Goal: Complete application form

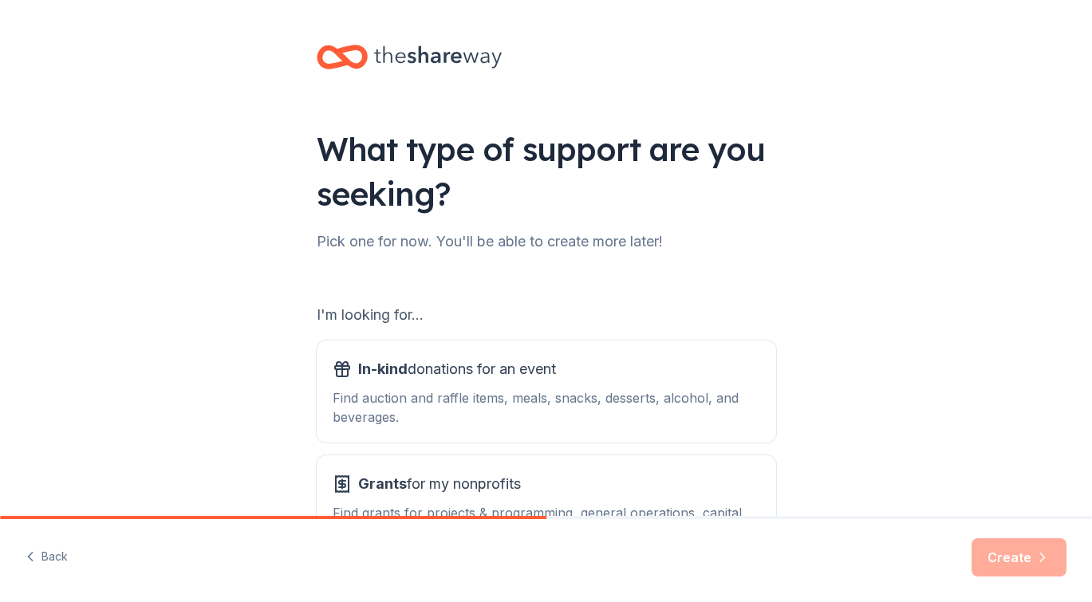
scroll to position [128, 0]
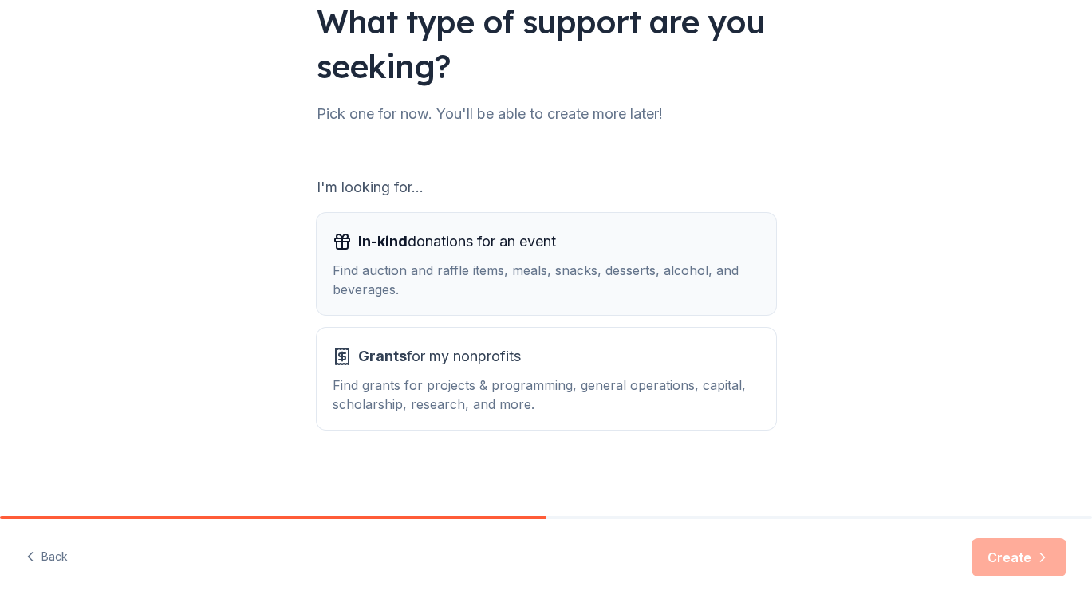
click at [664, 246] on div "In-kind donations for an event" at bounding box center [547, 242] width 428 height 26
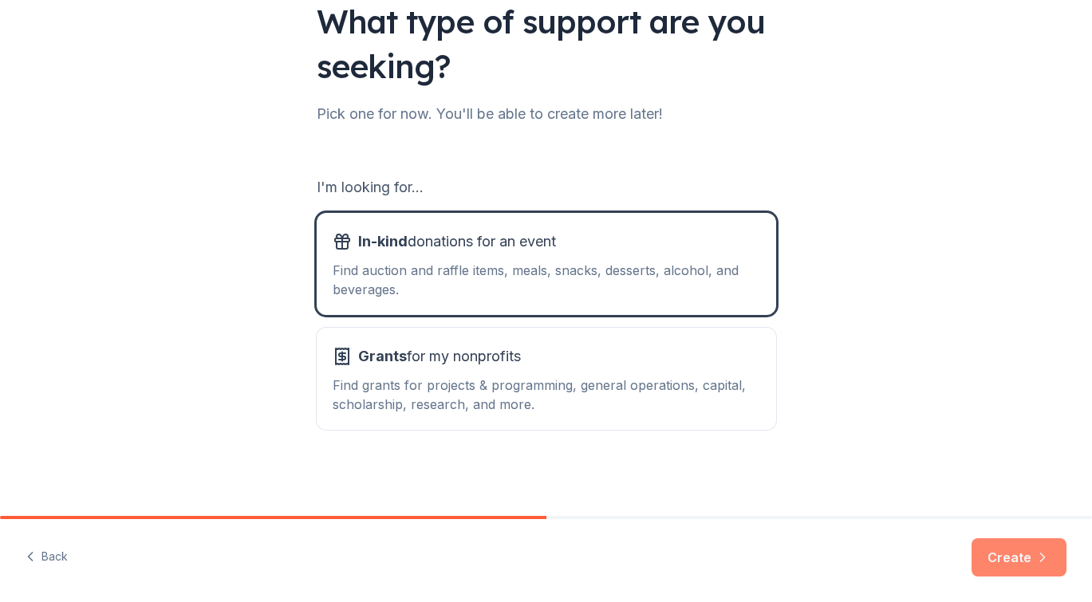
click at [998, 560] on button "Create" at bounding box center [1018, 557] width 95 height 38
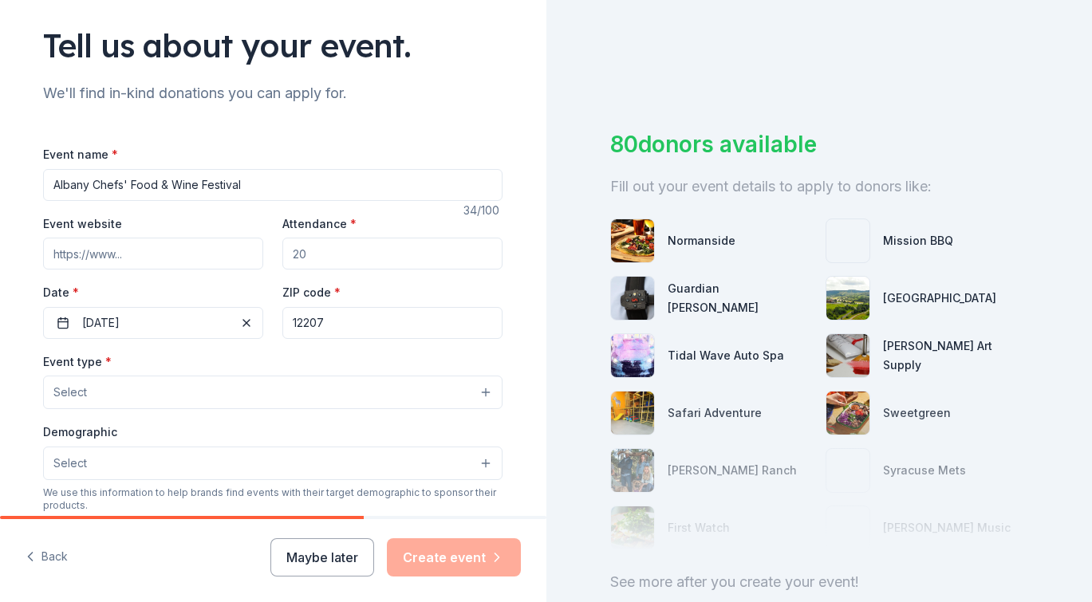
scroll to position [110, 0]
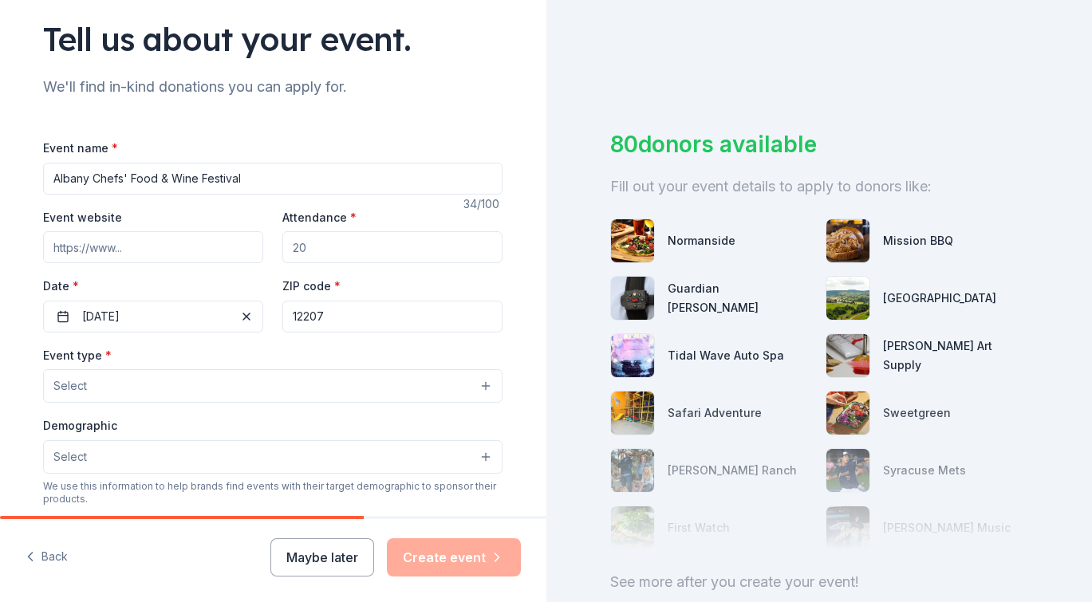
click at [119, 243] on input "Event website" at bounding box center [153, 247] width 220 height 32
type input "[DOMAIN_NAME]"
click at [337, 254] on input "Attendance *" at bounding box center [392, 247] width 220 height 32
type input "400"
click at [224, 312] on button "[DATE]" at bounding box center [153, 317] width 220 height 32
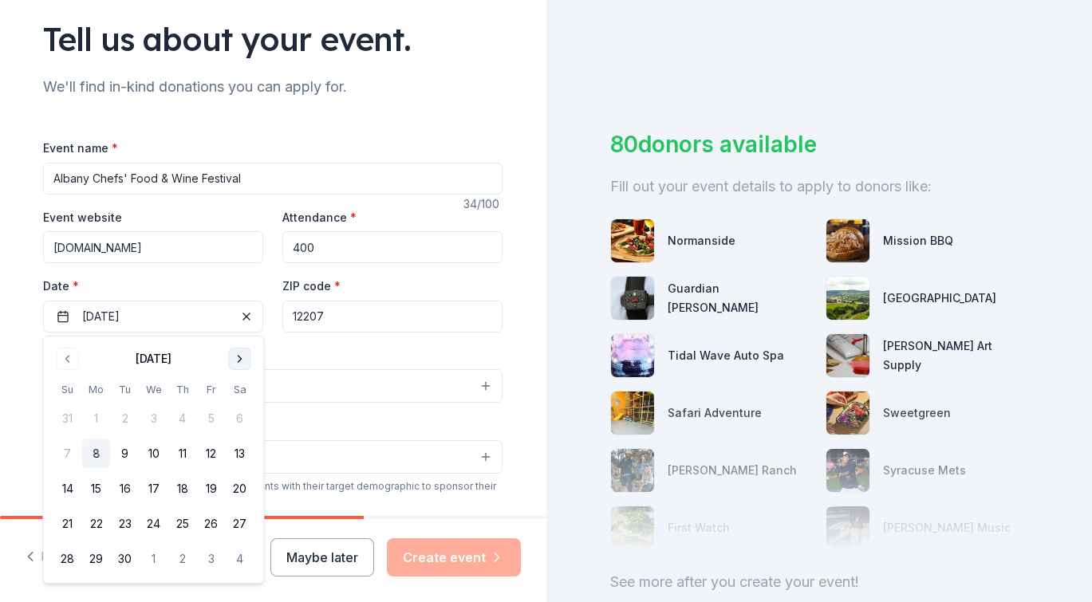
click at [238, 361] on button "Go to next month" at bounding box center [240, 359] width 22 height 22
click at [236, 360] on button "Go to next month" at bounding box center [240, 359] width 22 height 22
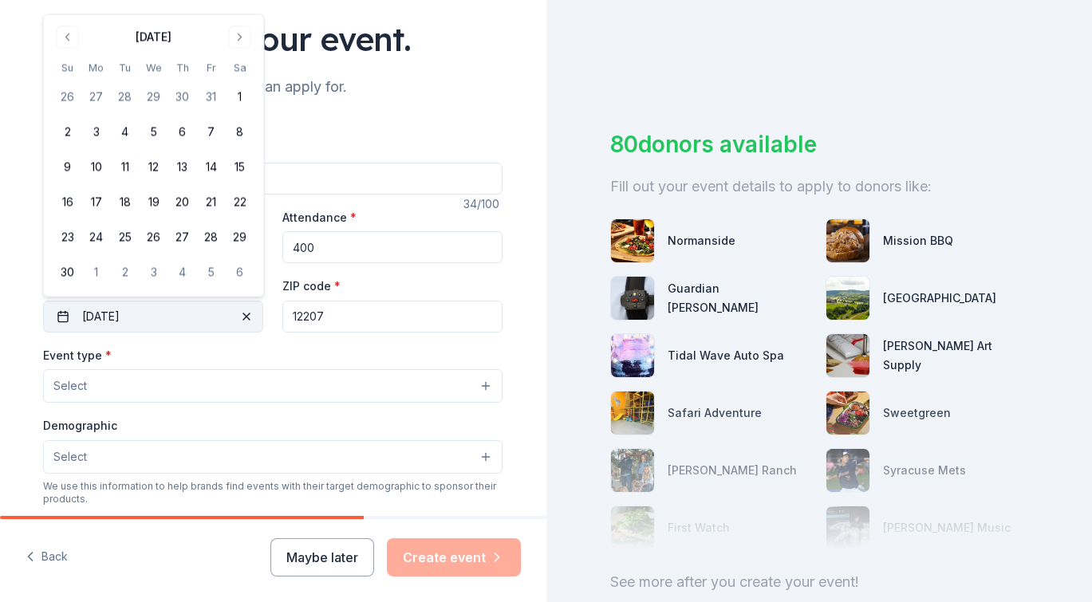
click at [246, 323] on span "button" at bounding box center [246, 316] width 19 height 19
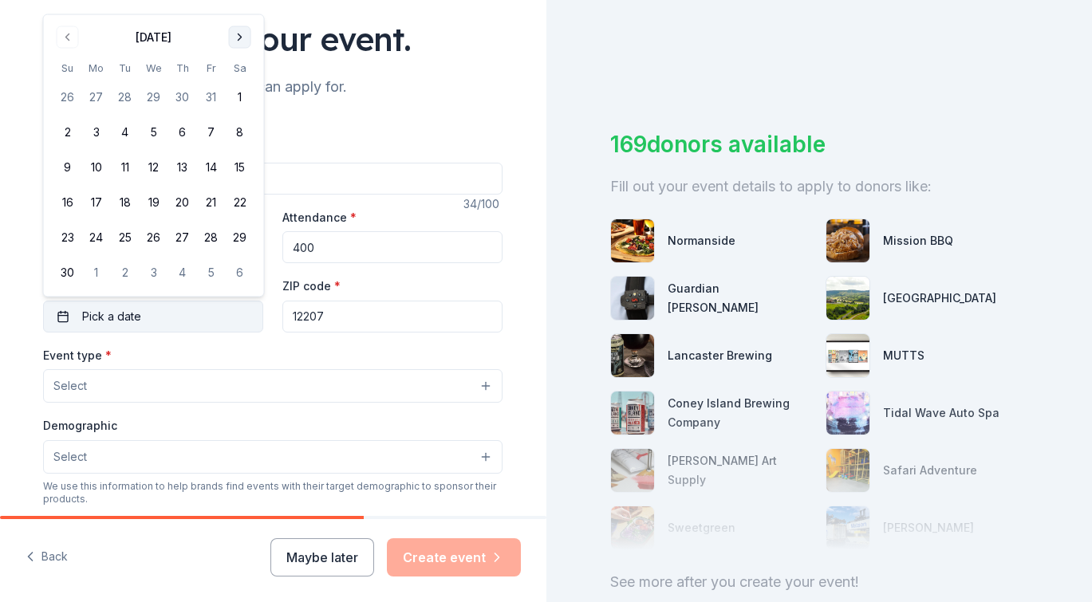
click at [245, 42] on button "Go to next month" at bounding box center [240, 37] width 22 height 22
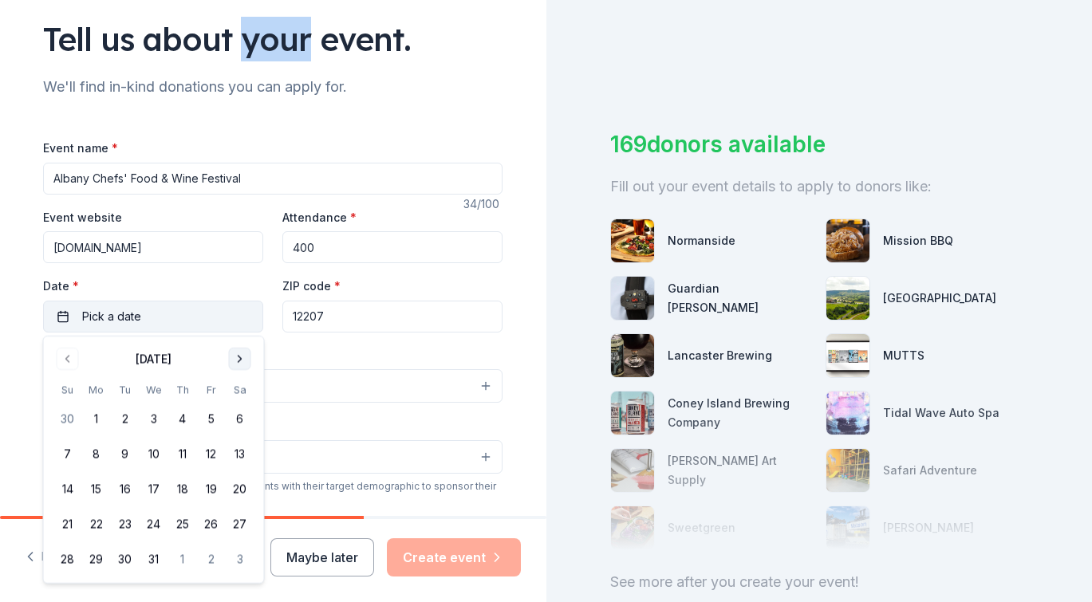
click at [245, 42] on div "Tell us about your event." at bounding box center [272, 39] width 459 height 45
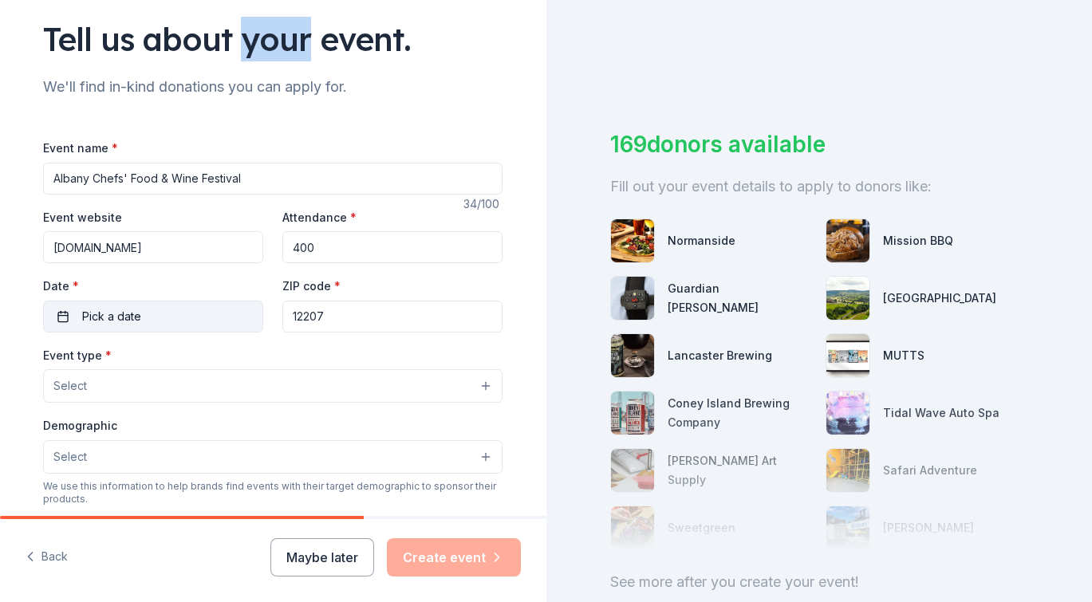
click at [212, 312] on button "Pick a date" at bounding box center [153, 317] width 220 height 32
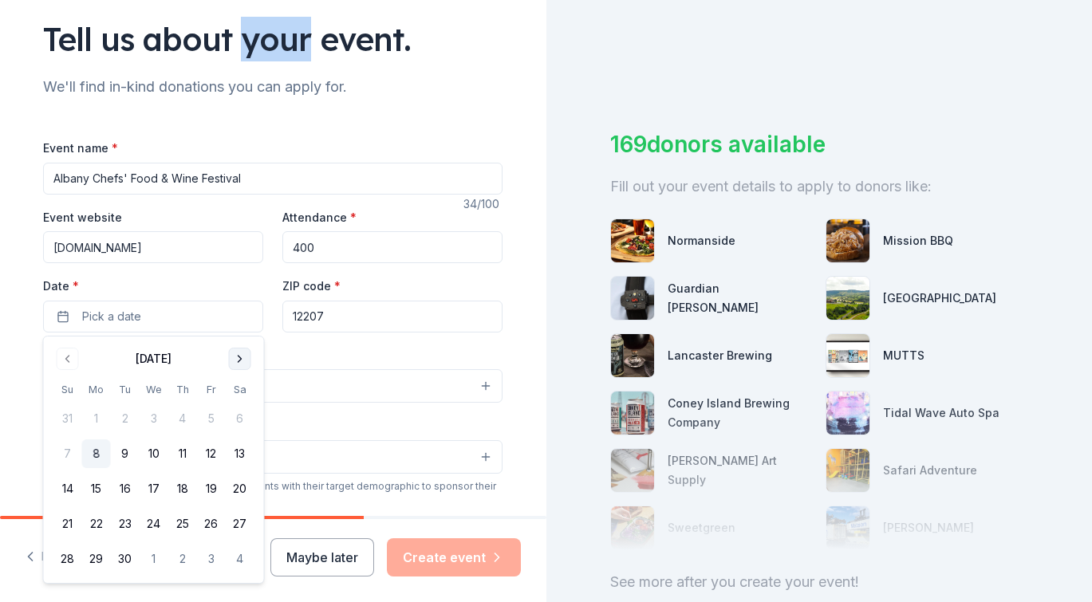
click at [248, 358] on button "Go to next month" at bounding box center [240, 359] width 22 height 22
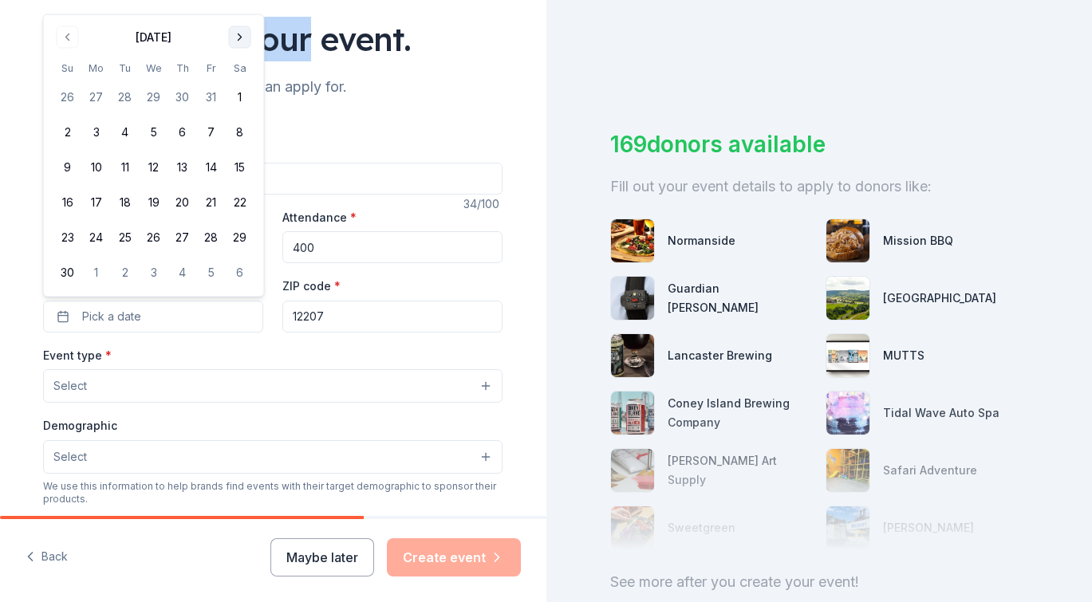
click at [248, 358] on div "Event type * Select" at bounding box center [272, 374] width 459 height 58
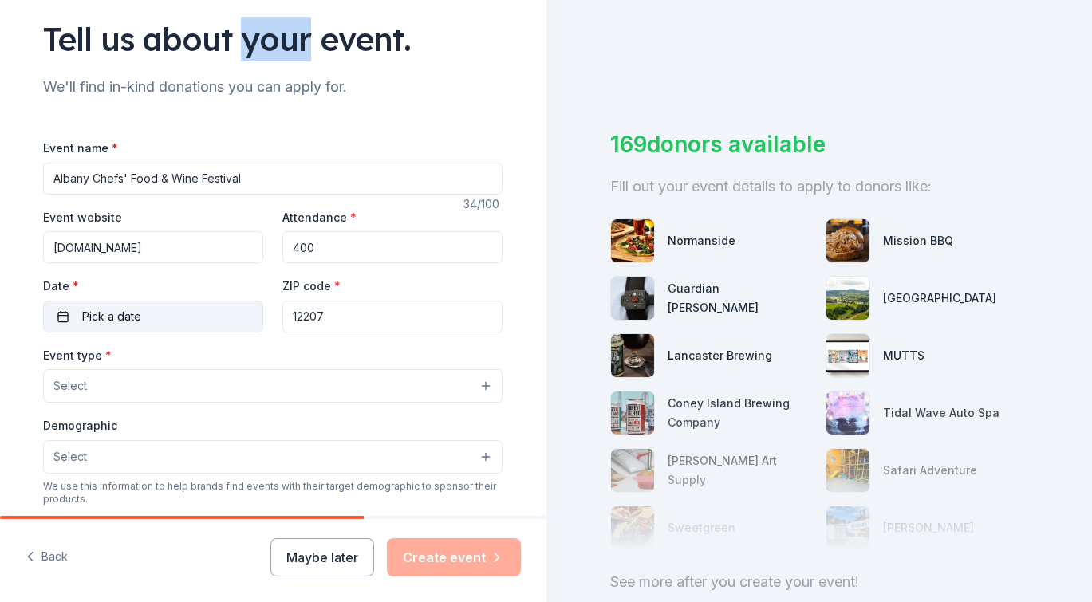
click at [201, 303] on button "Pick a date" at bounding box center [153, 317] width 220 height 32
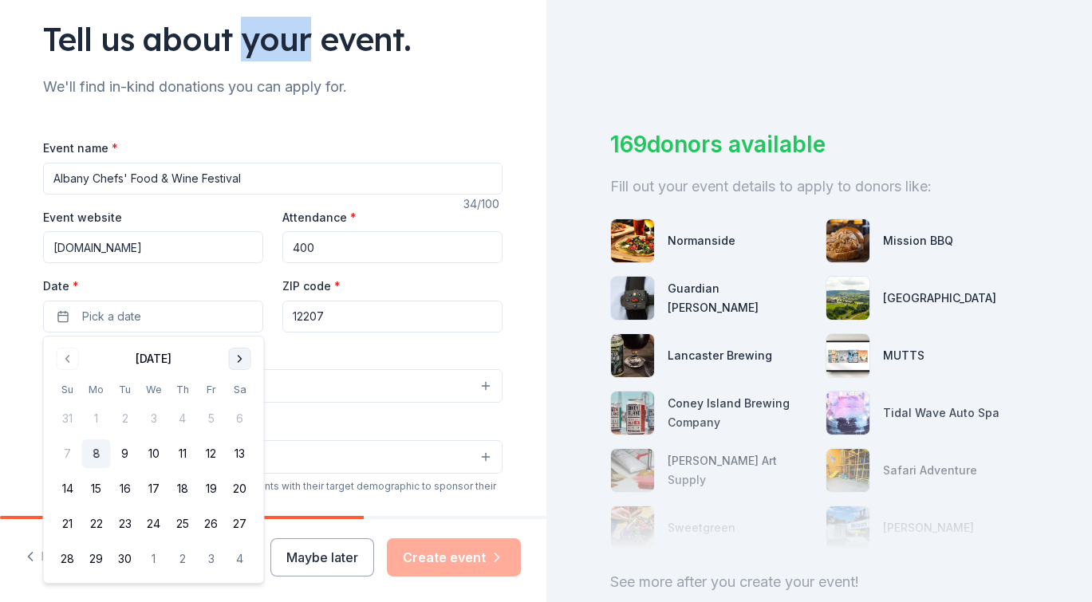
click at [239, 350] on button "Go to next month" at bounding box center [240, 359] width 22 height 22
click at [235, 360] on button "Go to next month" at bounding box center [240, 359] width 22 height 22
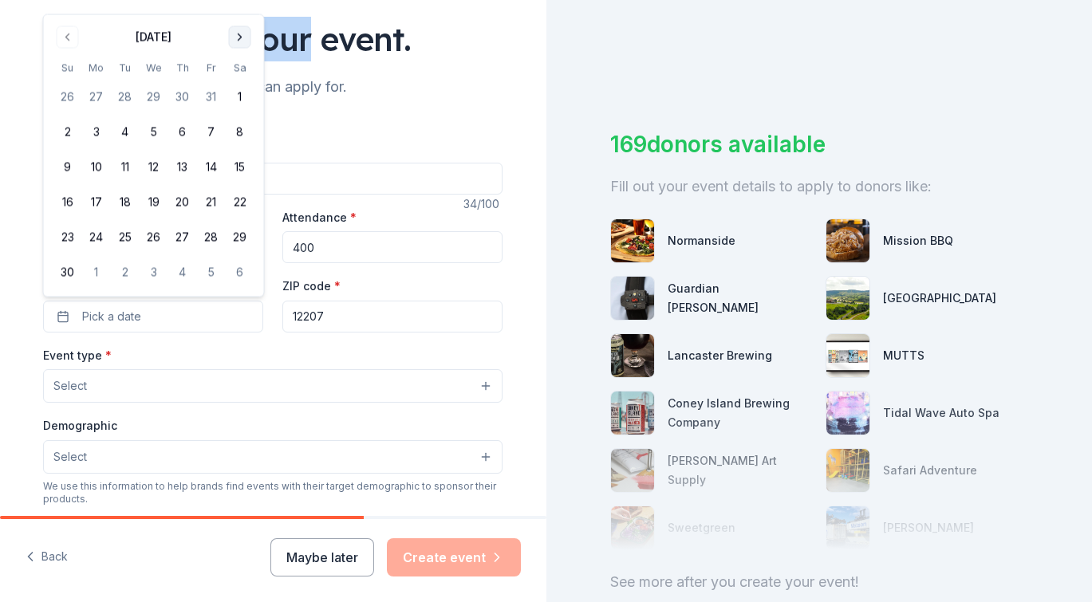
click at [238, 39] on button "Go to next month" at bounding box center [240, 37] width 22 height 22
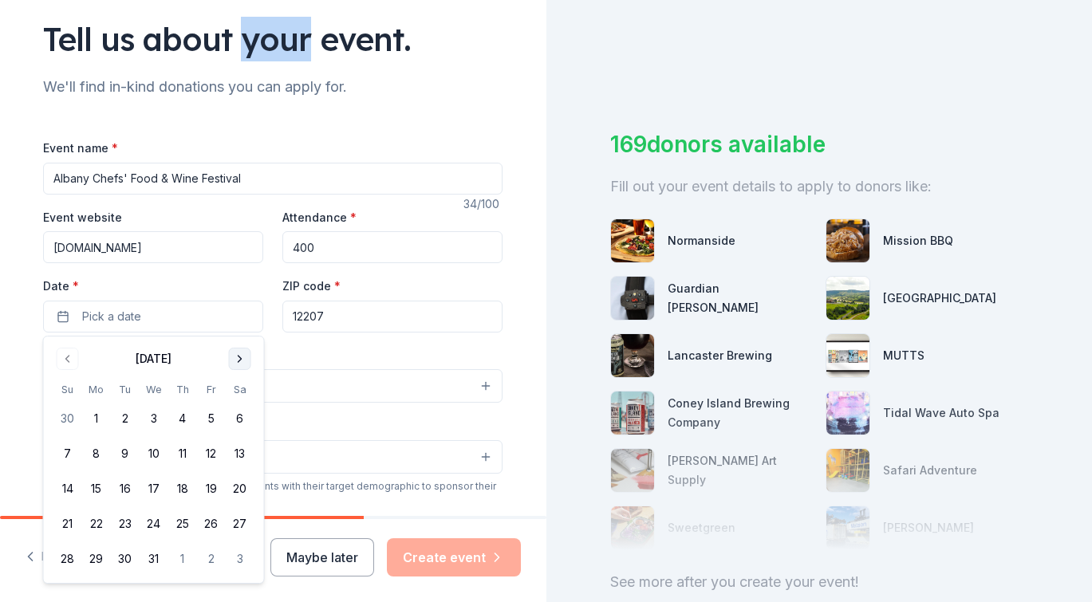
click at [234, 360] on button "Go to next month" at bounding box center [240, 359] width 22 height 22
click at [245, 530] on button "24" at bounding box center [240, 524] width 29 height 29
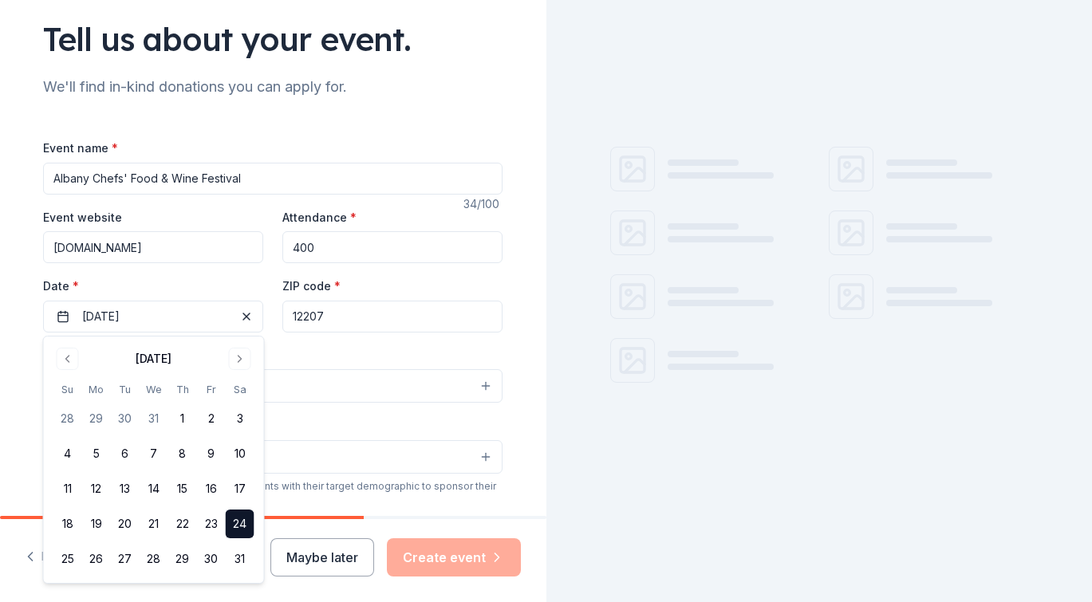
click at [356, 318] on input "12207" at bounding box center [392, 317] width 220 height 32
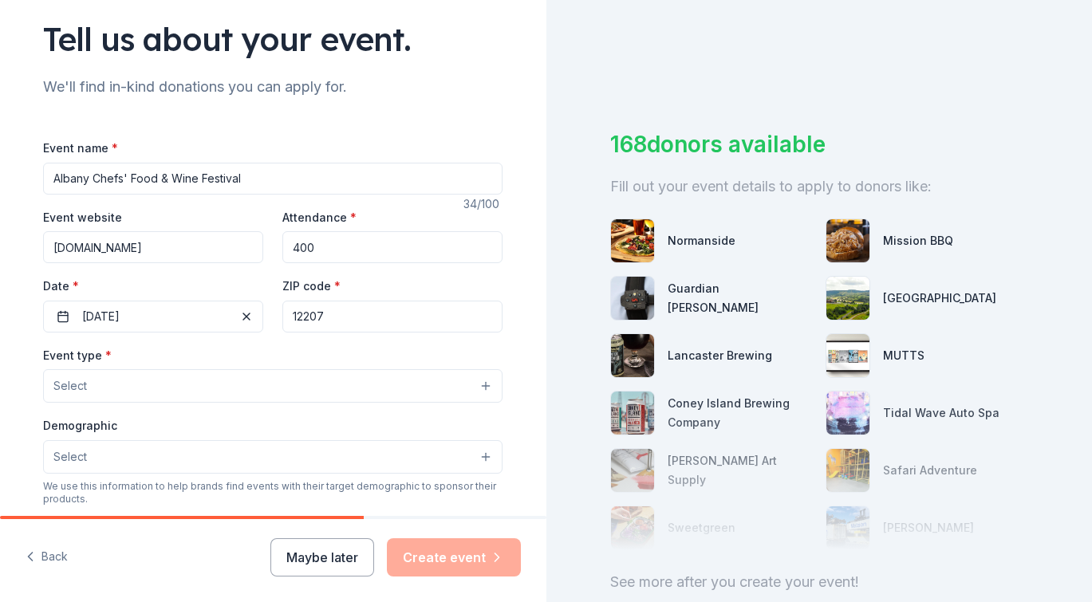
click at [229, 364] on div "Event type * Select" at bounding box center [272, 374] width 459 height 58
click at [229, 379] on button "Select" at bounding box center [272, 385] width 459 height 33
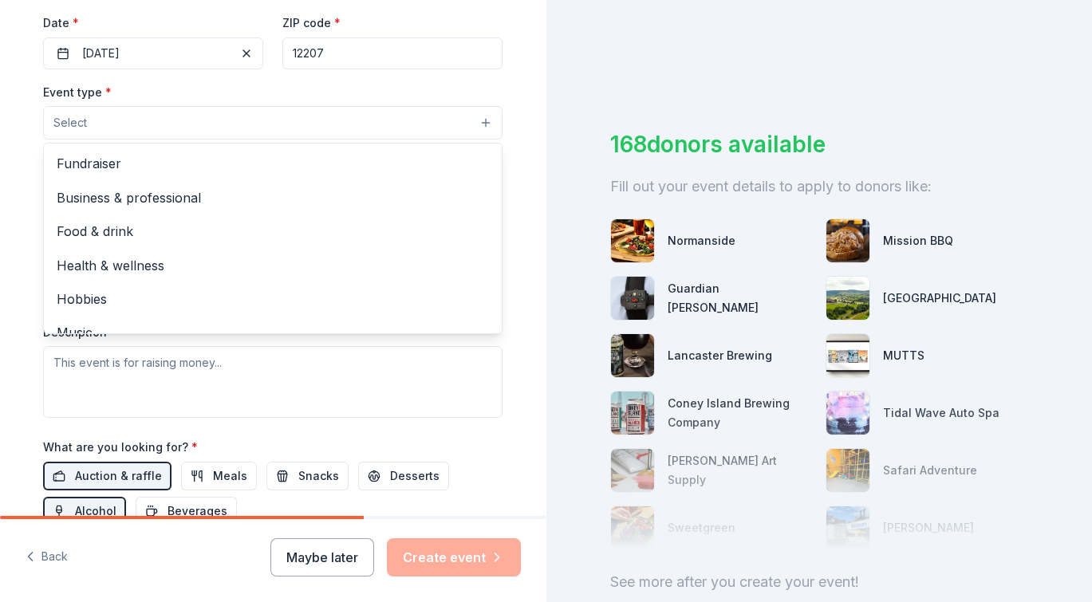
scroll to position [376, 0]
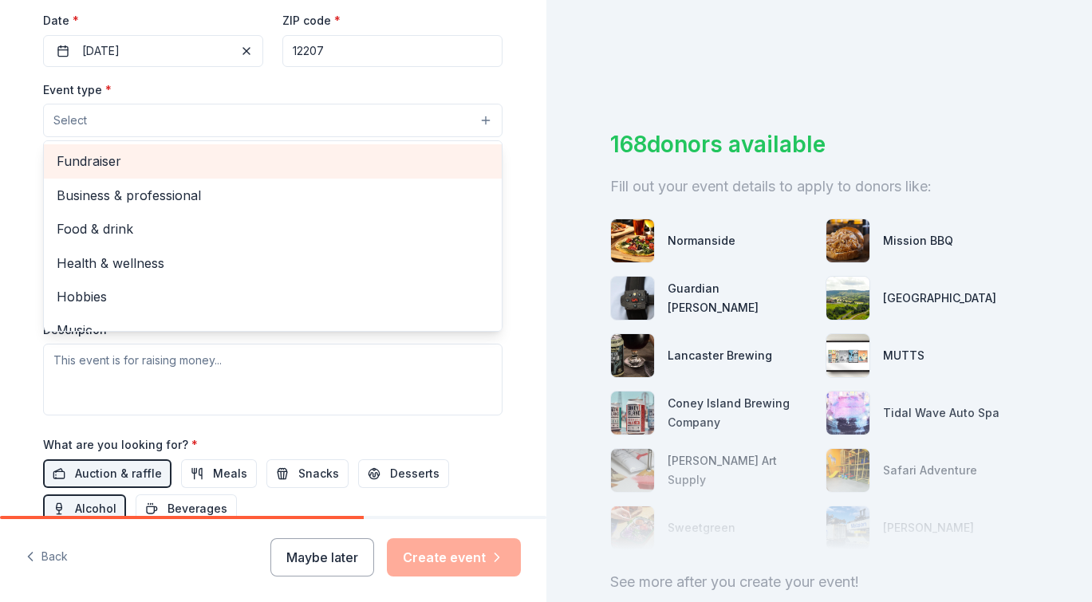
click at [122, 156] on span "Fundraiser" at bounding box center [273, 161] width 432 height 21
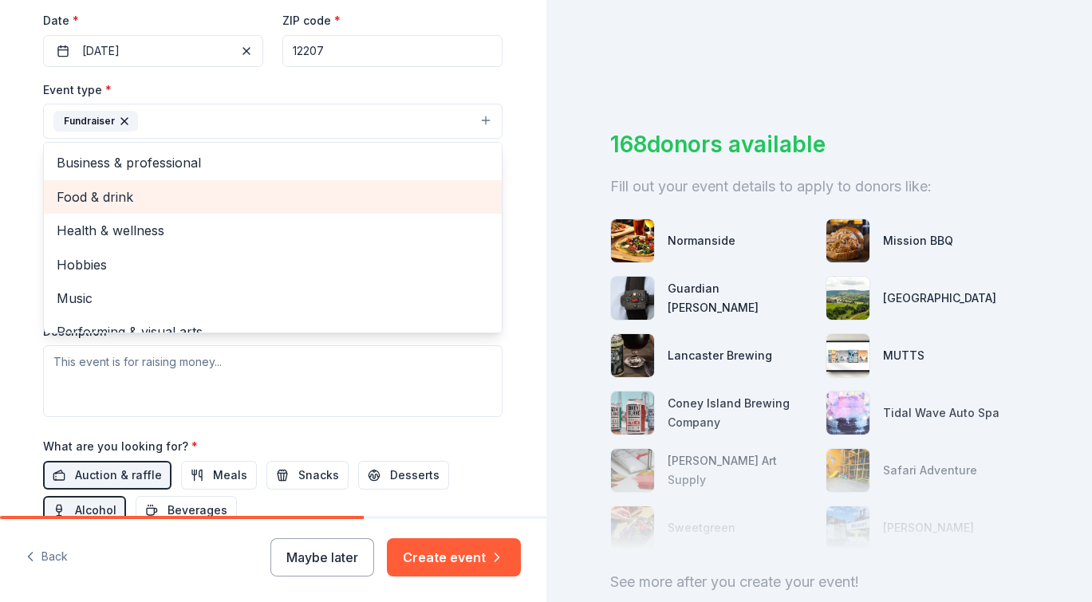
scroll to position [19, 0]
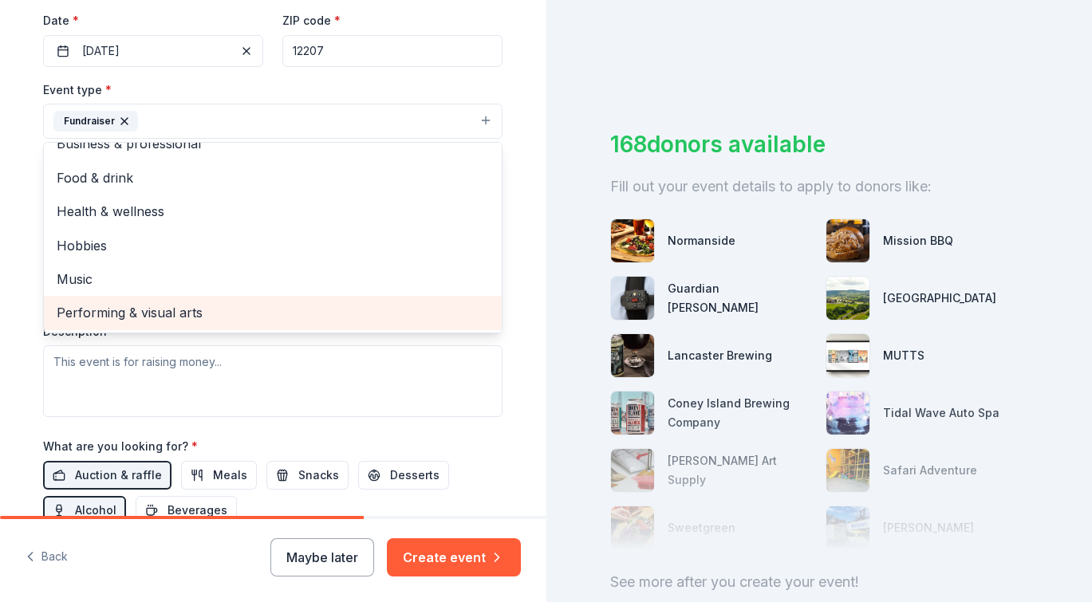
click at [152, 315] on span "Performing & visual arts" at bounding box center [273, 312] width 432 height 21
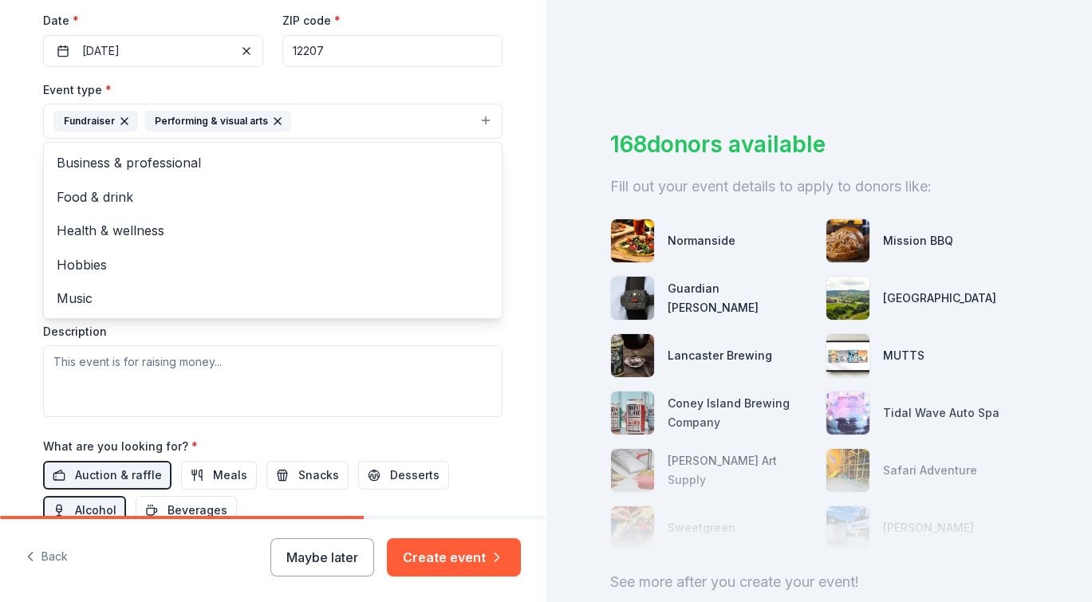
scroll to position [0, 0]
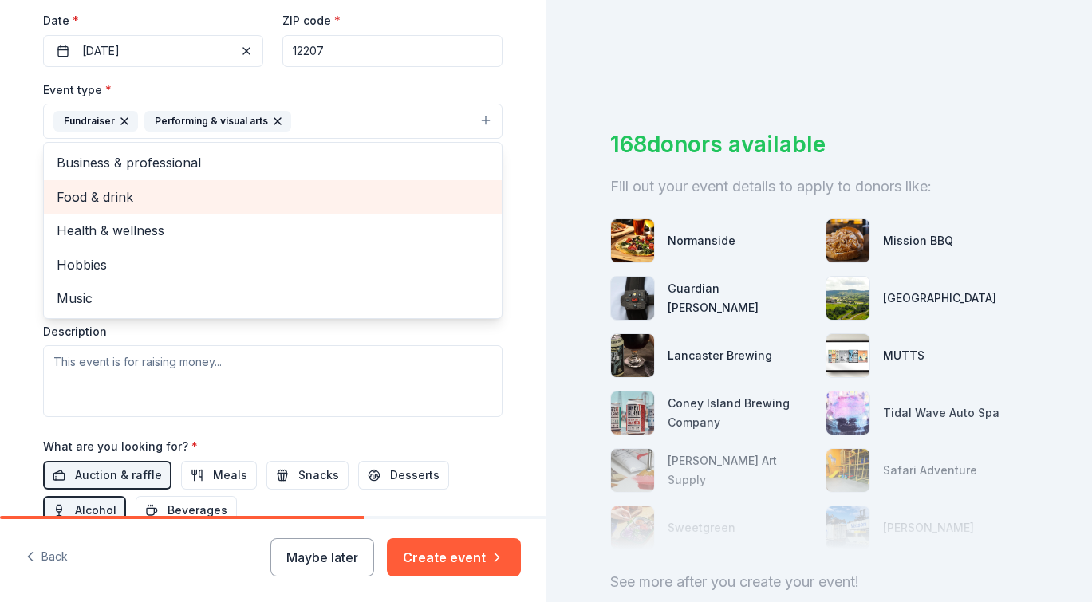
click at [169, 205] on span "Food & drink" at bounding box center [273, 197] width 432 height 21
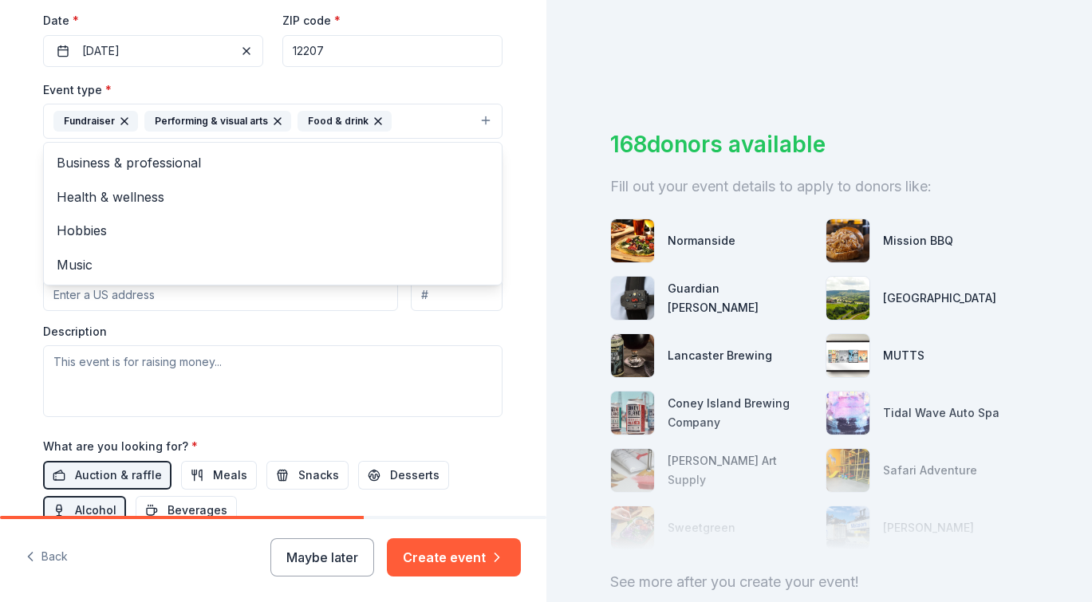
click at [467, 342] on div "Event type * Fundraiser Performing & visual arts Food & drink Business & profes…" at bounding box center [272, 248] width 459 height 337
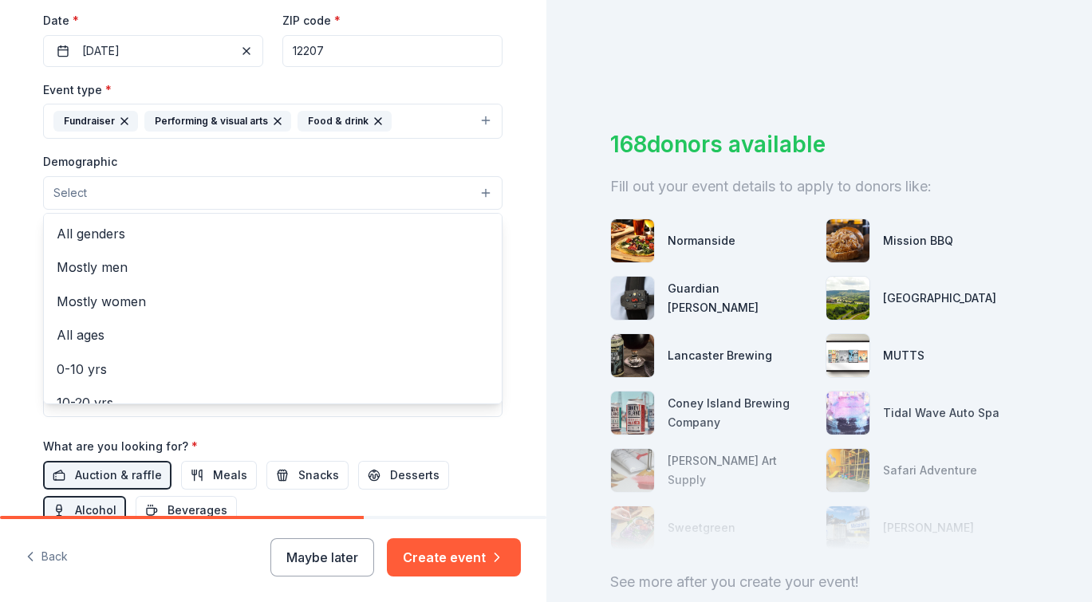
click at [254, 199] on button "Select" at bounding box center [272, 192] width 459 height 33
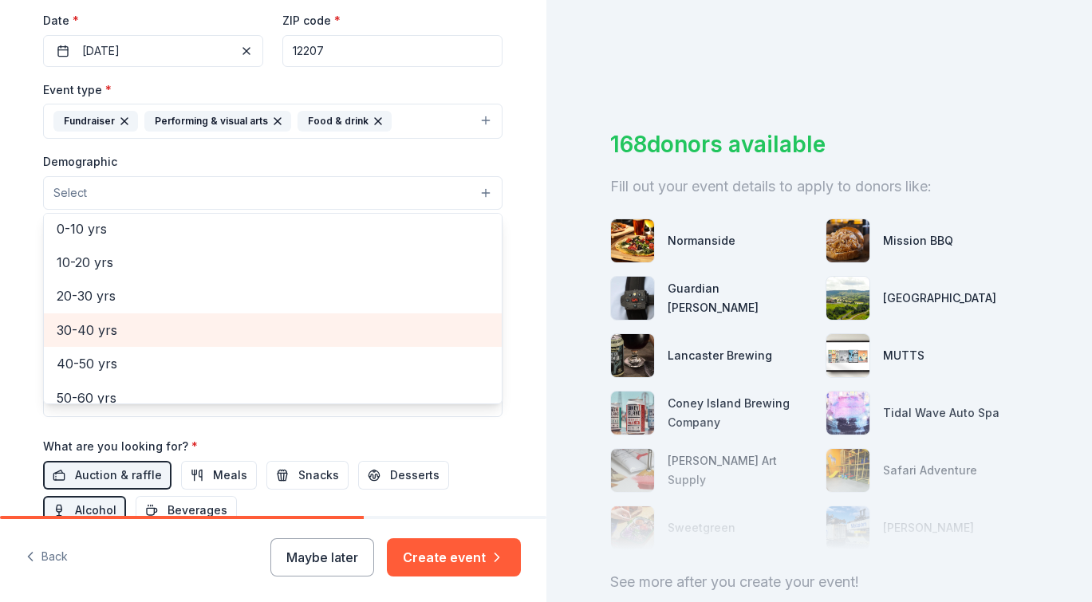
click at [122, 335] on span "30-40 yrs" at bounding box center [273, 330] width 432 height 21
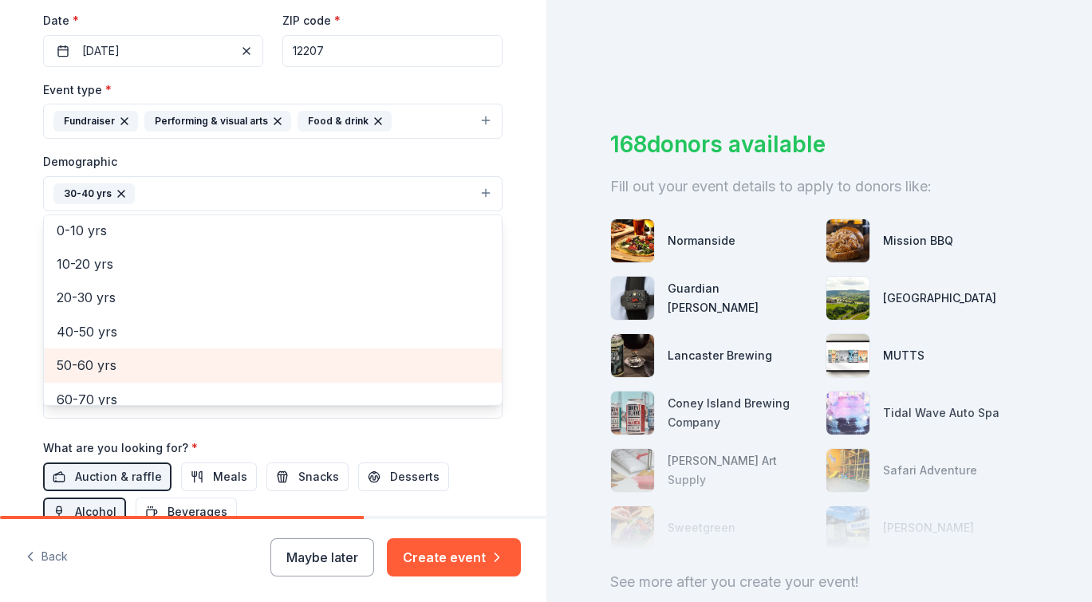
click at [104, 365] on span "50-60 yrs" at bounding box center [273, 365] width 432 height 21
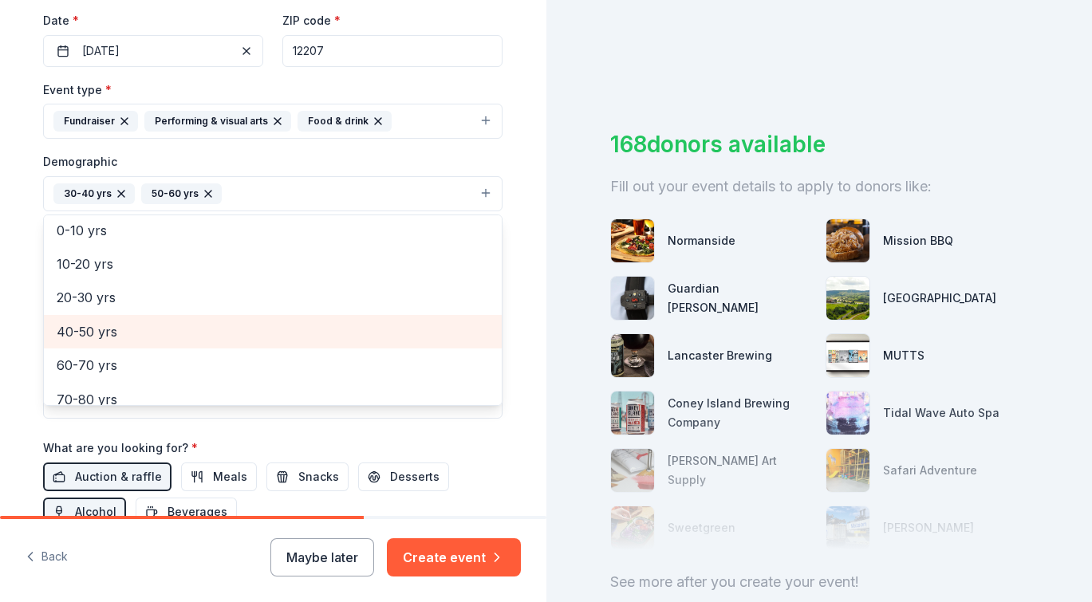
click at [101, 329] on span "40-50 yrs" at bounding box center [273, 331] width 432 height 21
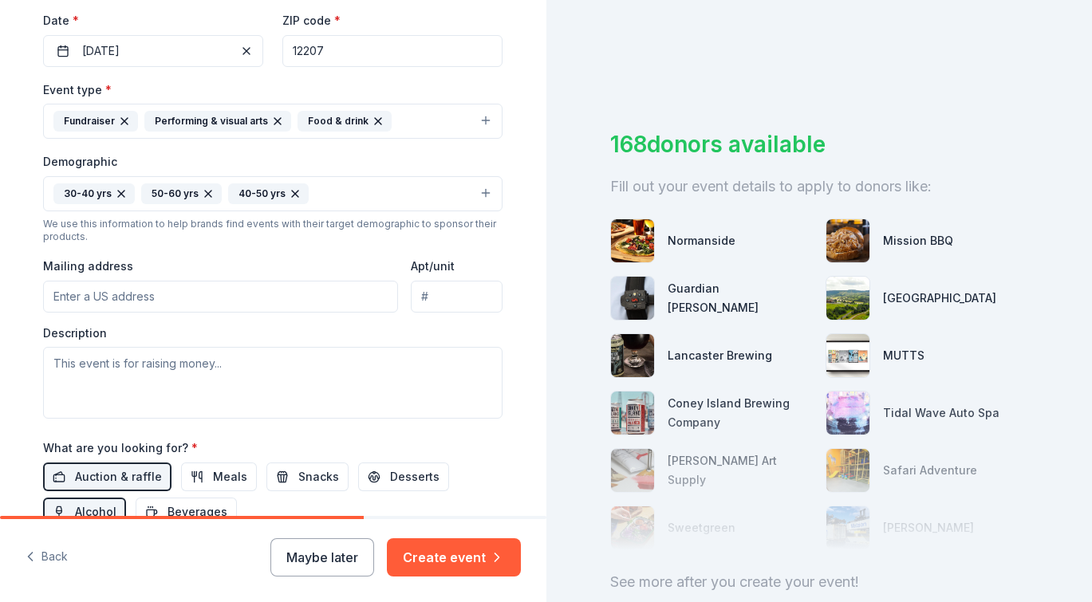
click at [211, 190] on icon "button" at bounding box center [208, 193] width 13 height 13
click at [265, 194] on button "30-40 yrs 40-50 yrs" at bounding box center [272, 193] width 459 height 35
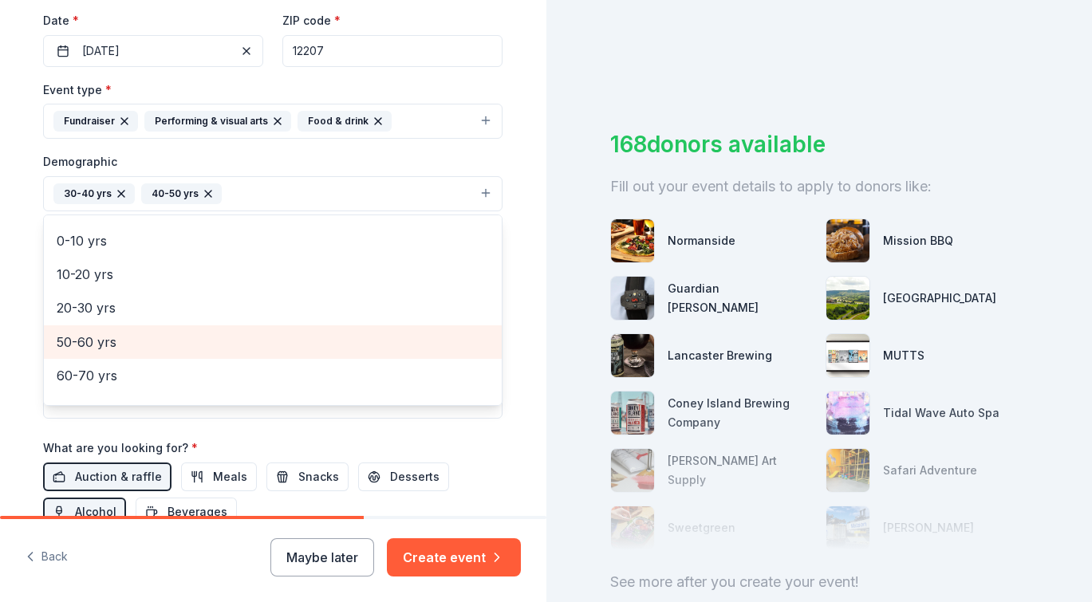
scroll to position [0, 0]
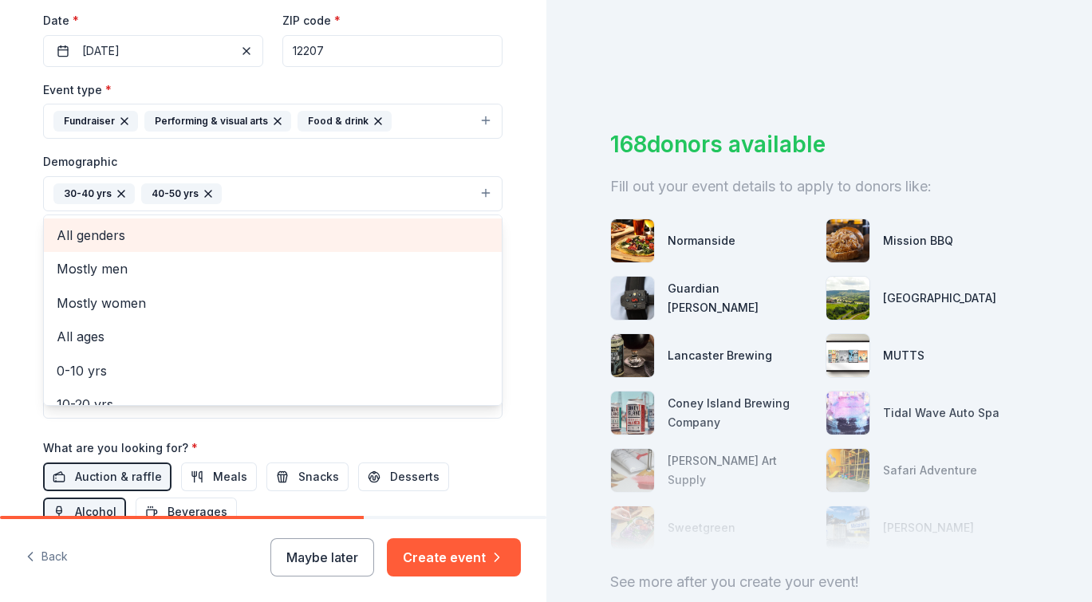
click at [116, 233] on span "All genders" at bounding box center [273, 235] width 432 height 21
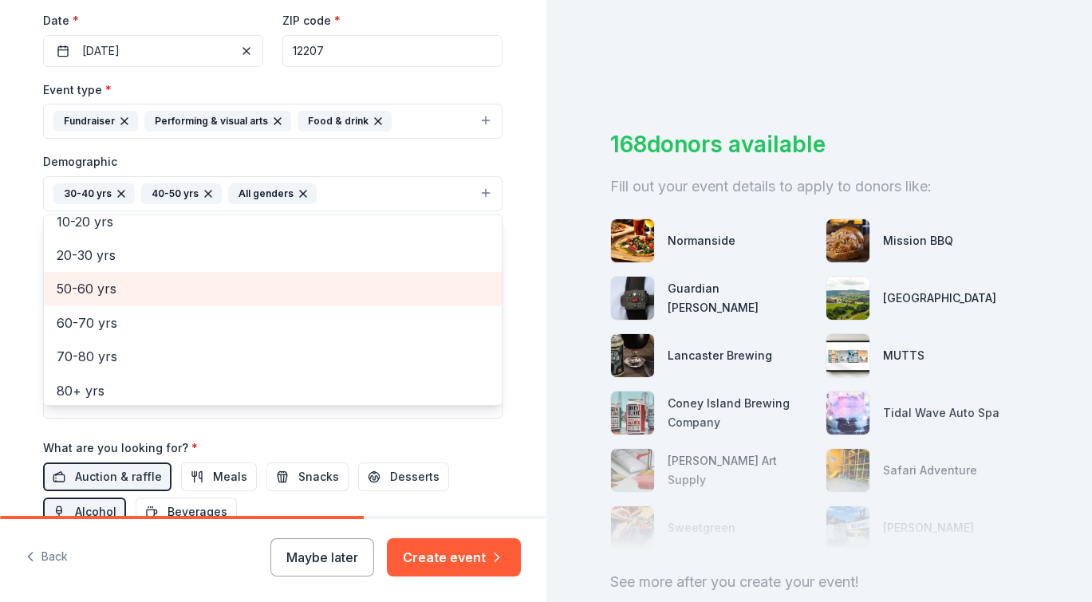
scroll to position [155, 0]
click at [93, 289] on span "50-60 yrs" at bounding box center [273, 283] width 432 height 21
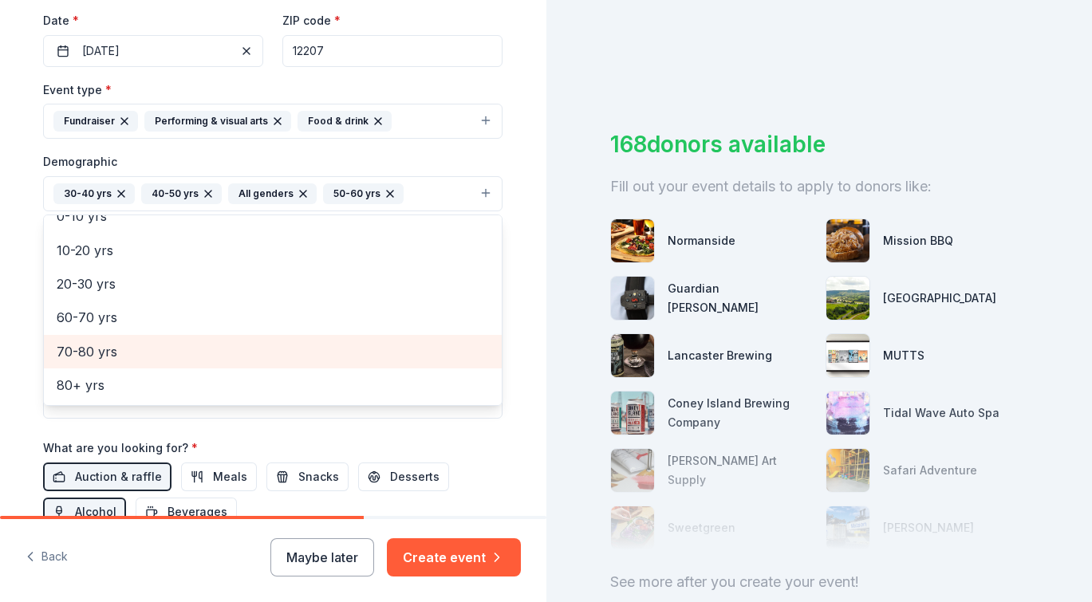
click at [89, 335] on div "70-80 yrs" at bounding box center [273, 351] width 458 height 33
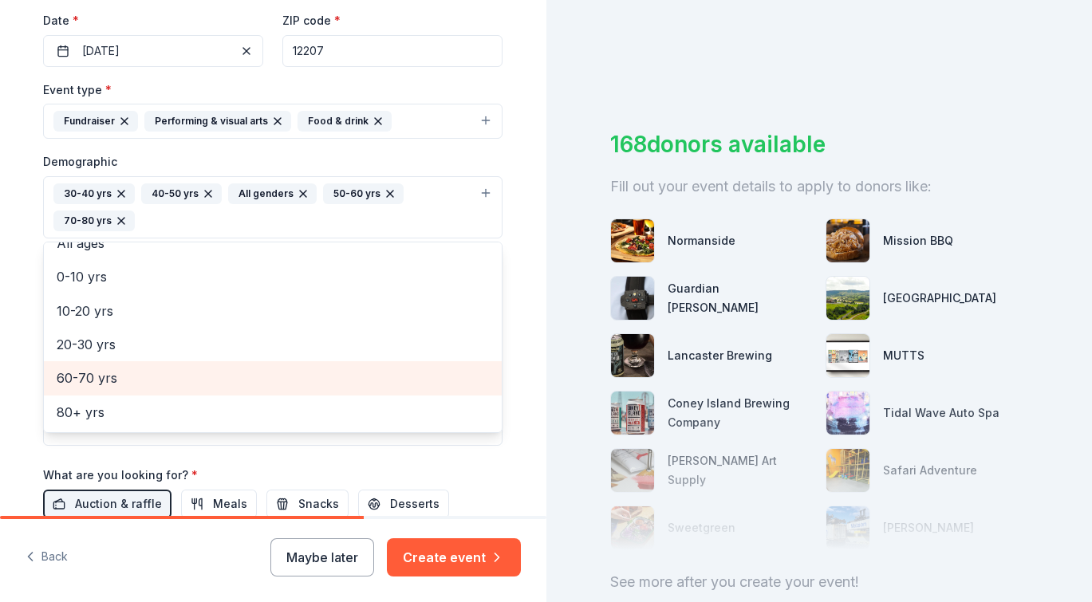
click at [90, 380] on span "60-70 yrs" at bounding box center [273, 378] width 432 height 21
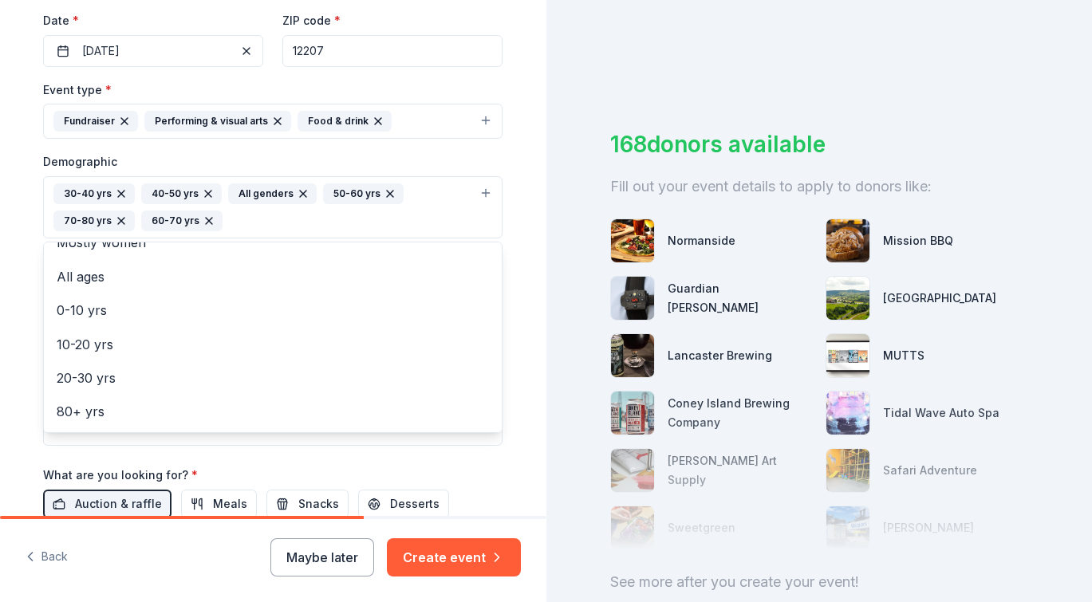
click at [483, 156] on div "Demographic 30-40 yrs 40-50 yrs All genders 50-60 yrs 70-80 yrs 60-70 yrs Mostl…" at bounding box center [272, 195] width 459 height 87
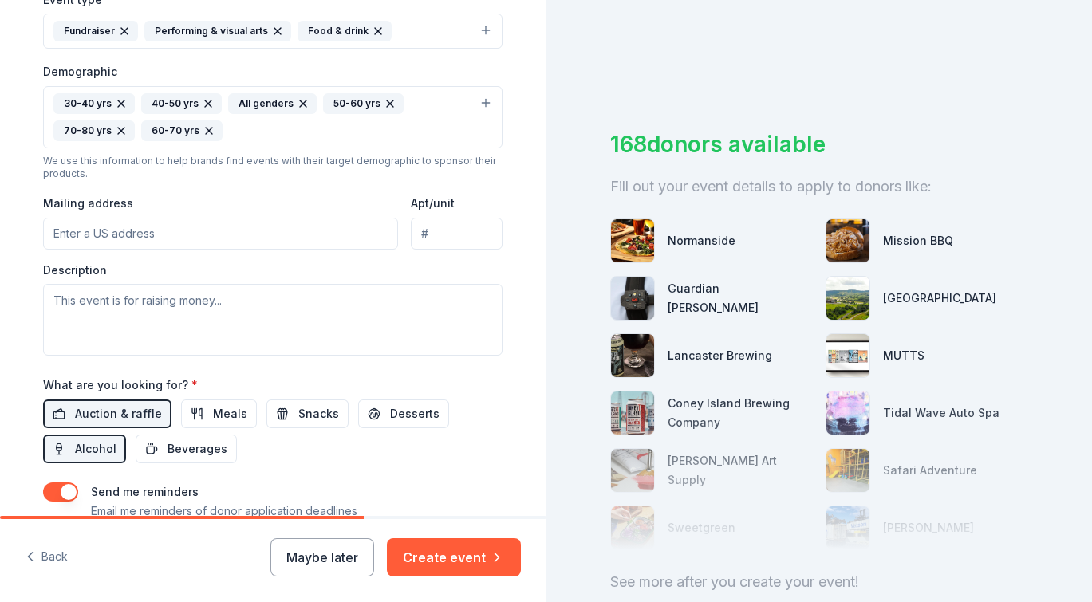
scroll to position [483, 0]
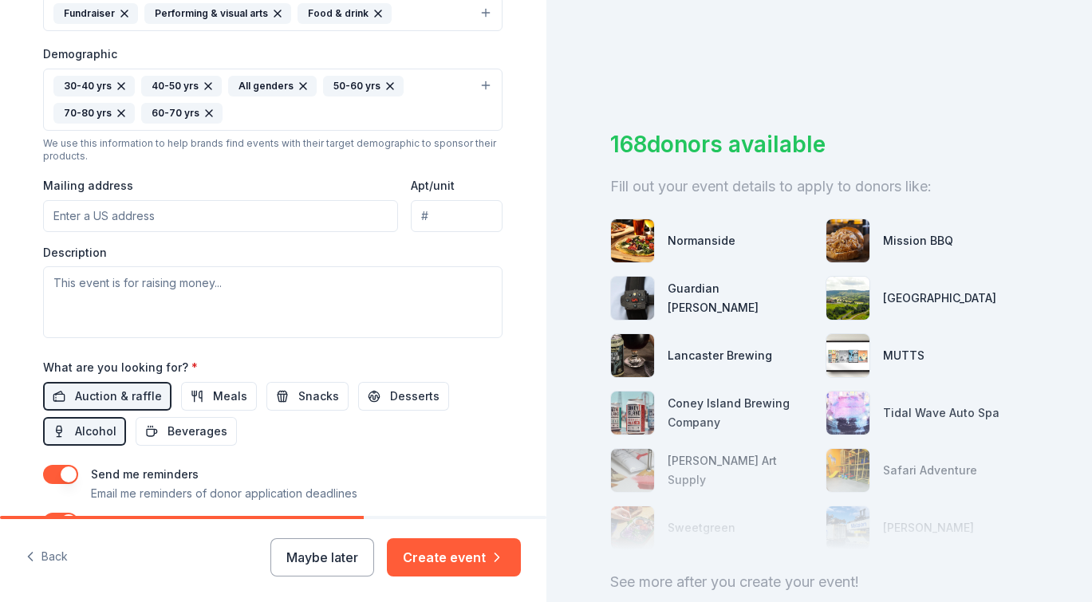
click at [335, 215] on input "Mailing address" at bounding box center [220, 216] width 355 height 32
click at [296, 179] on div "Mailing address" at bounding box center [220, 203] width 355 height 57
click at [222, 207] on input "Mailing address" at bounding box center [220, 216] width 355 height 32
type input "[STREET_ADDRESS]"
type input "Floor 1"
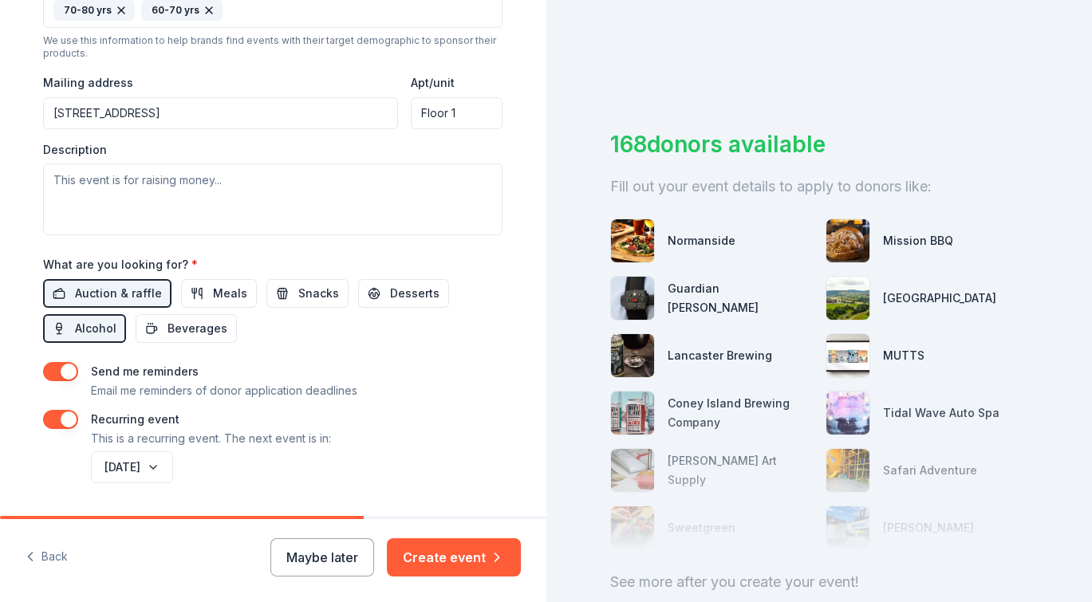
scroll to position [608, 0]
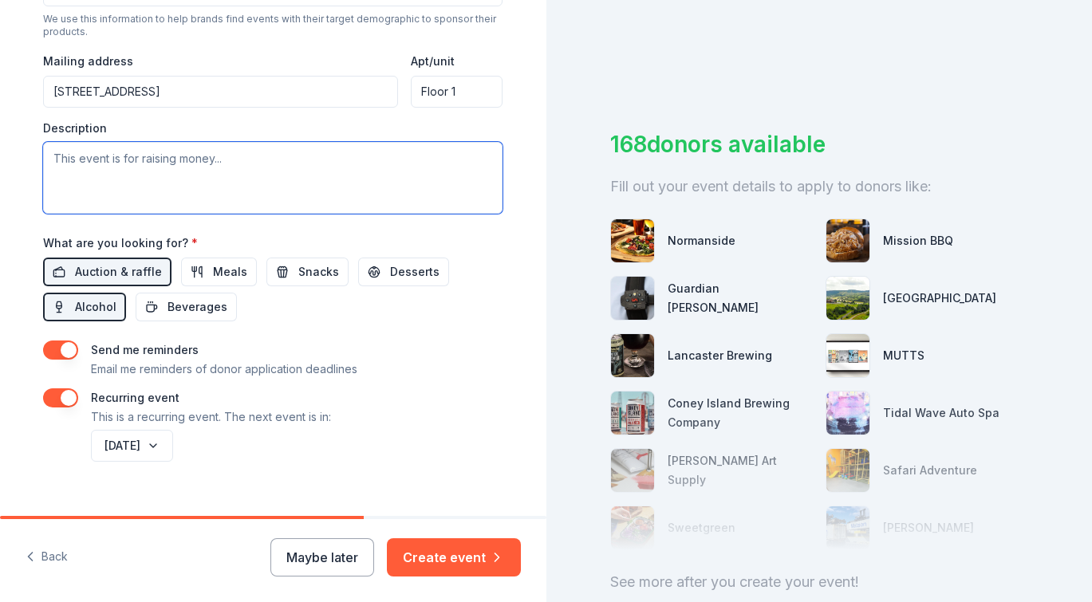
click at [201, 166] on textarea at bounding box center [272, 178] width 459 height 72
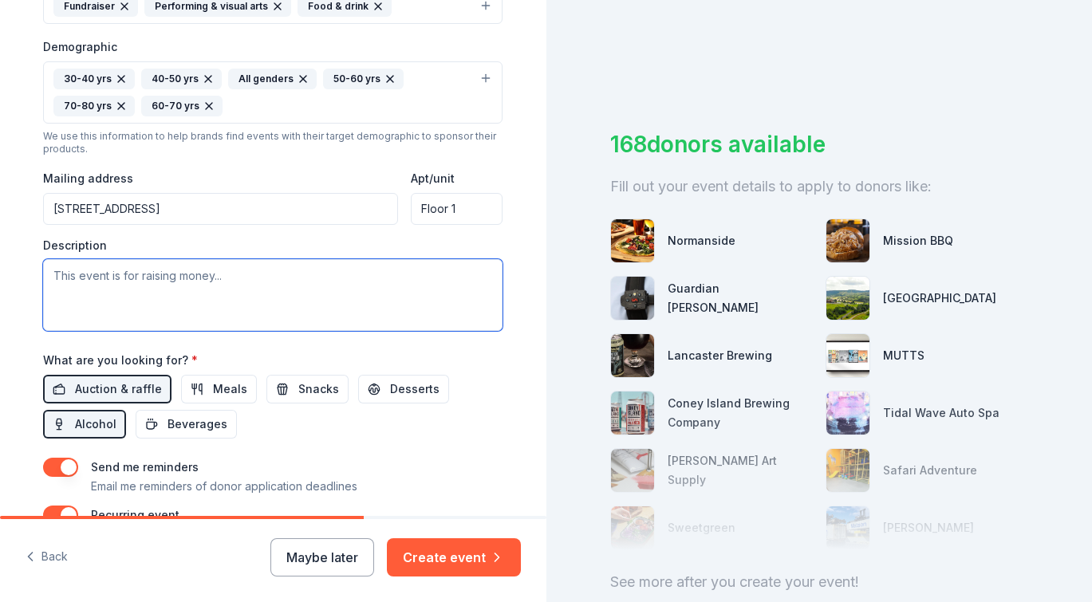
scroll to position [481, 0]
